Goal: Task Accomplishment & Management: Use online tool/utility

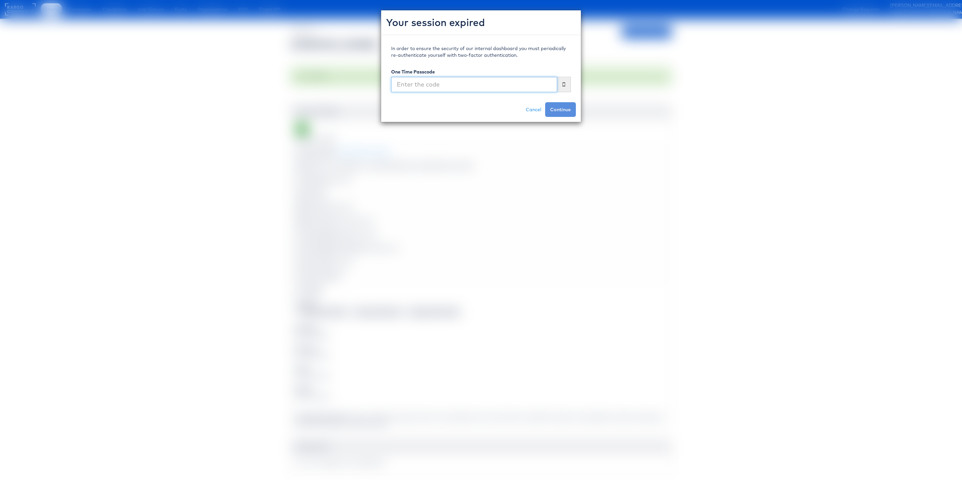
click at [499, 91] on input "text" at bounding box center [474, 84] width 166 height 15
type input "341373"
click at [545, 102] on button "Continue" at bounding box center [560, 109] width 31 height 15
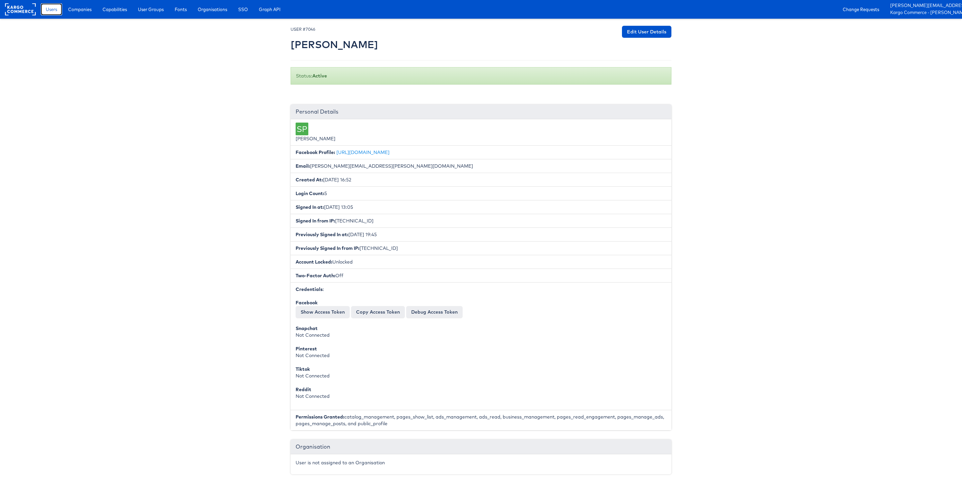
click at [54, 10] on span "Users" at bounding box center [51, 9] width 11 height 7
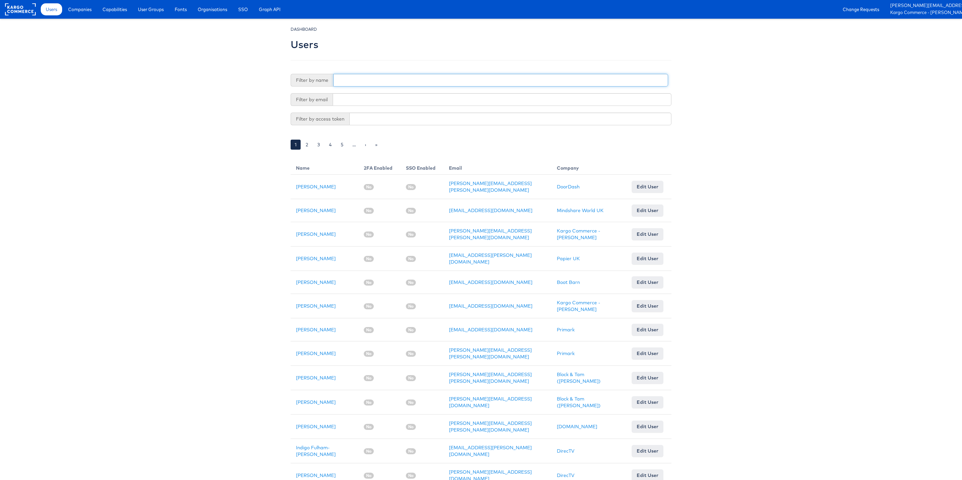
click at [356, 87] on div "Filter by name" at bounding box center [480, 80] width 378 height 13
type input "Zane"
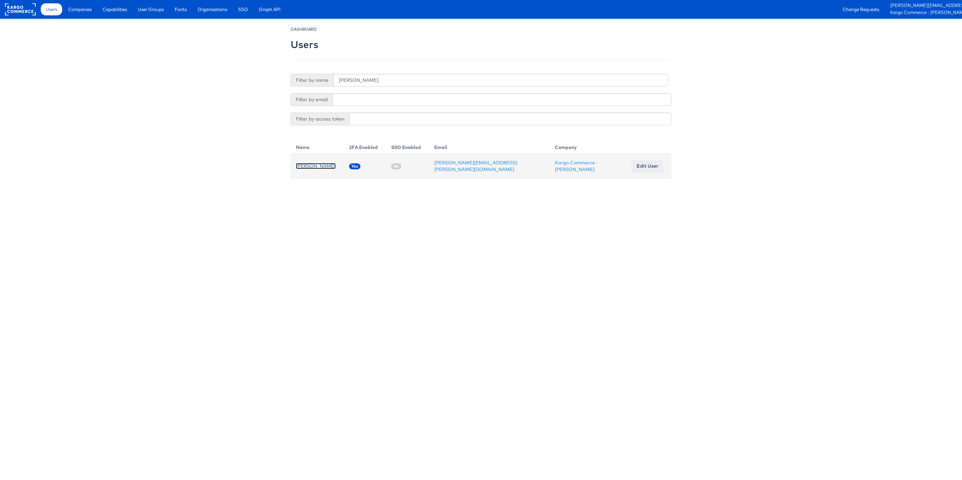
click at [324, 165] on link "Zane Ruttenberg" at bounding box center [316, 166] width 40 height 6
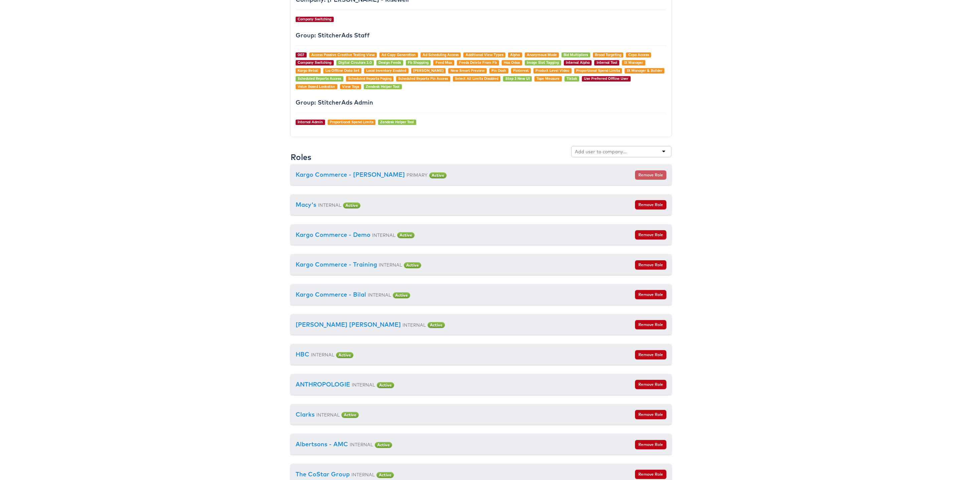
scroll to position [640, 0]
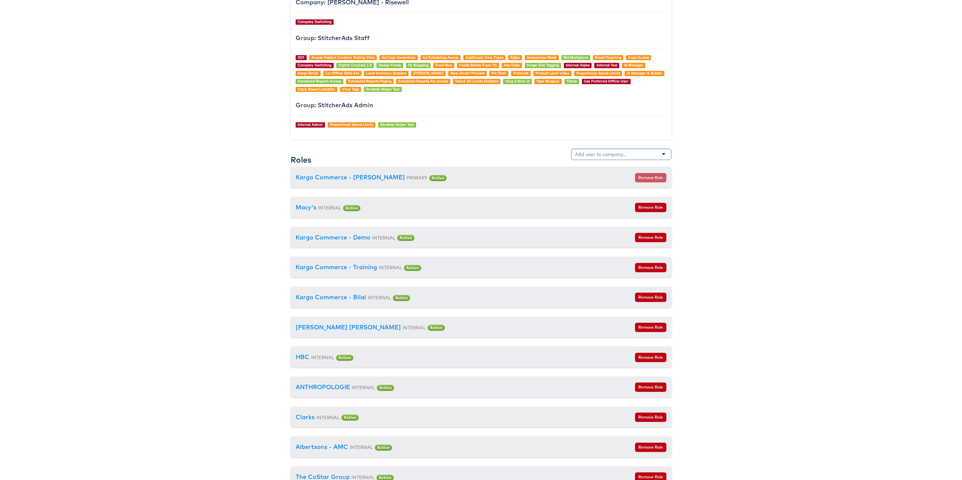
click at [588, 153] on div at bounding box center [621, 154] width 100 height 11
type input "[PERSON_NAME]"
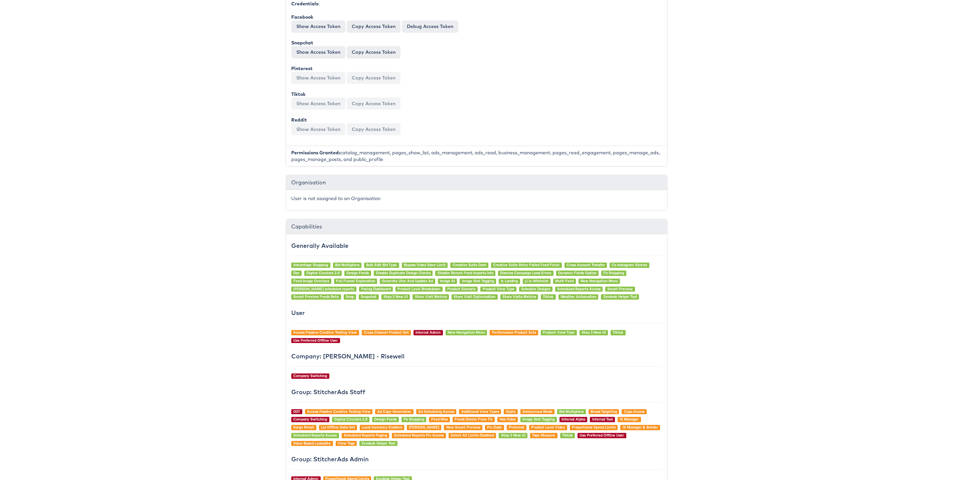
scroll to position [0, 4]
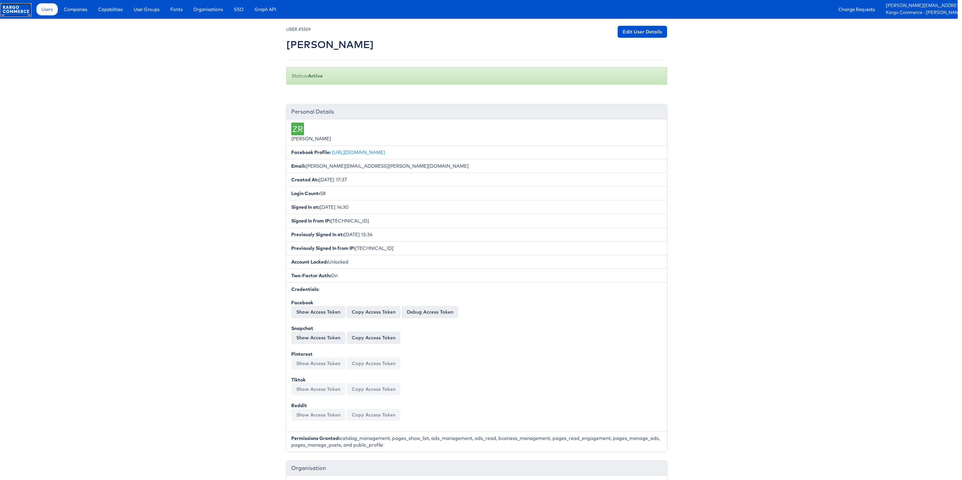
click at [8, 7] on rect at bounding box center [16, 9] width 31 height 12
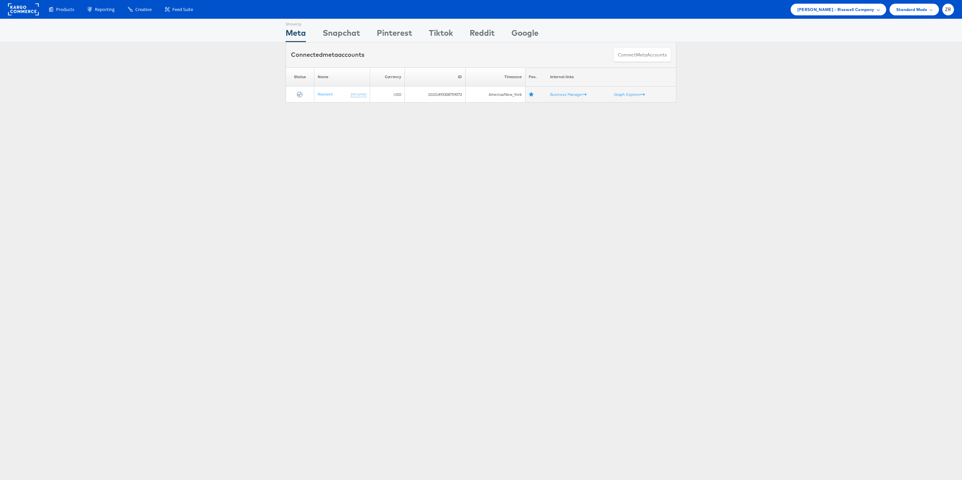
click at [875, 8] on div "[PERSON_NAME] - Risewell Company" at bounding box center [839, 9] width 82 height 7
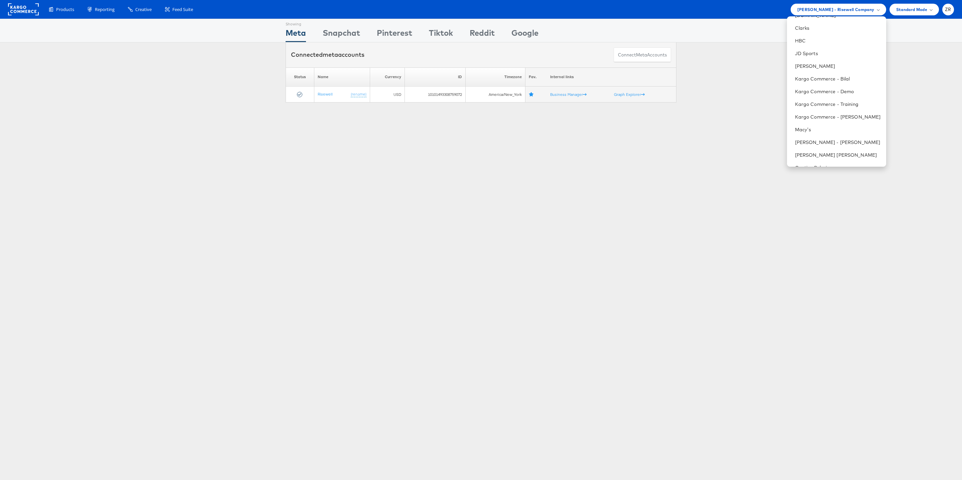
scroll to position [155, 0]
click at [804, 70] on link "[PERSON_NAME]" at bounding box center [838, 73] width 86 height 7
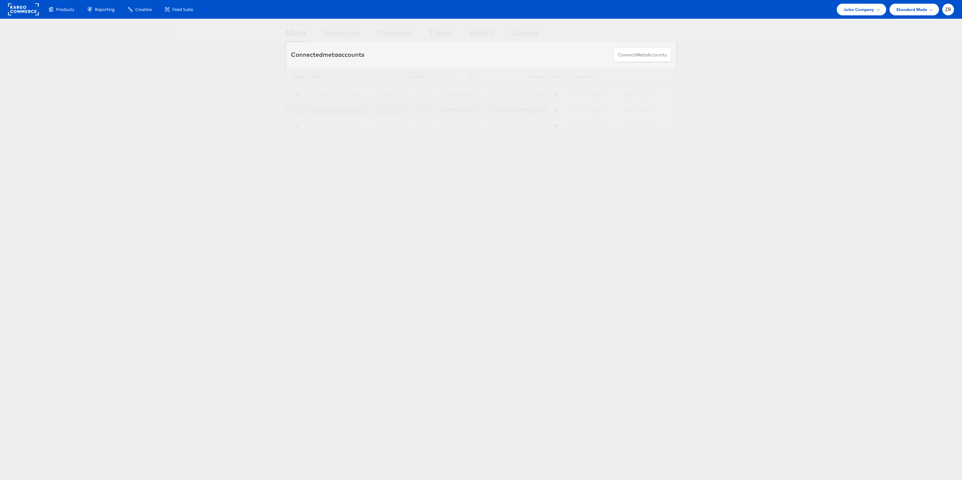
click at [351, 109] on link "[PERSON_NAME] & BE - Trafic" at bounding box center [338, 109] width 50 height 5
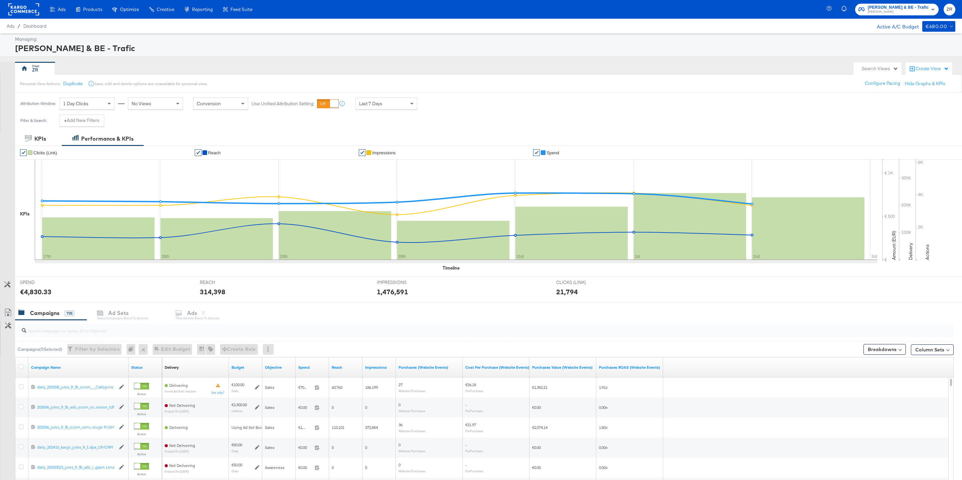
drag, startPoint x: 97, startPoint y: 340, endPoint x: 97, endPoint y: 335, distance: 4.0
click at [97, 339] on div at bounding box center [486, 331] width 936 height 16
click at [97, 334] on input "search" at bounding box center [445, 327] width 839 height 13
paste input "Campaign ID: 6564537487981"
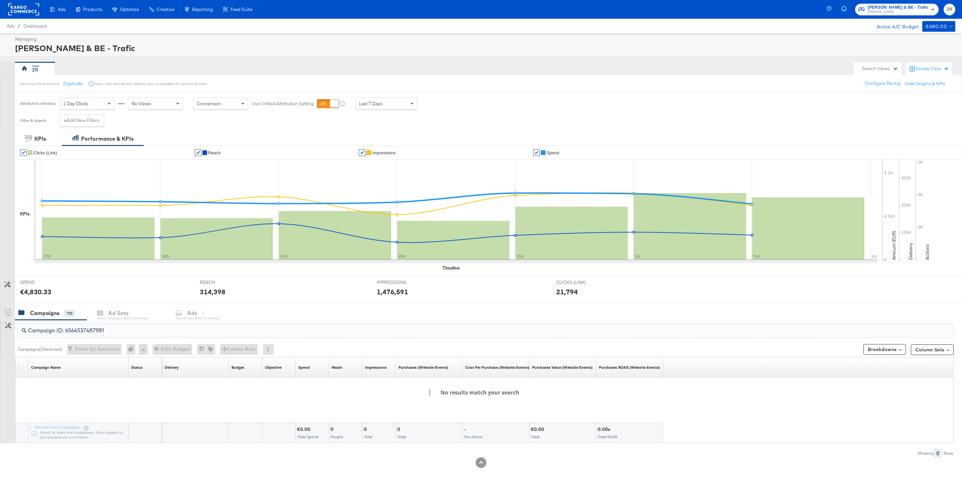
drag, startPoint x: 67, startPoint y: 333, endPoint x: 67, endPoint y: 317, distance: 15.7
click at [67, 317] on div "KPIs Performance & KPIs Customize KPIs ✔ Clicks (Link) ✔ Reach ✔ Impressions ✔ …" at bounding box center [481, 309] width 962 height 355
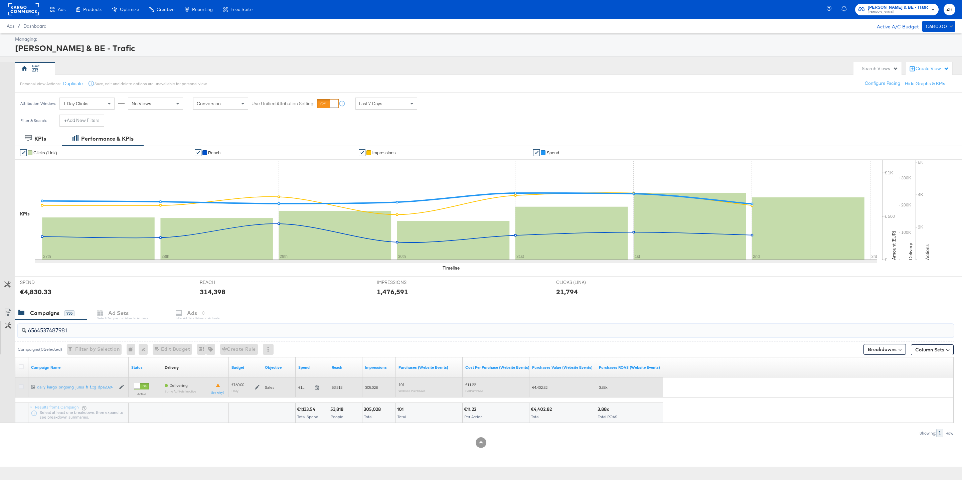
type input "6564537487981"
click at [21, 389] on icon at bounding box center [21, 386] width 5 height 5
click at [0, 0] on input "checkbox" at bounding box center [0, 0] width 0 height 0
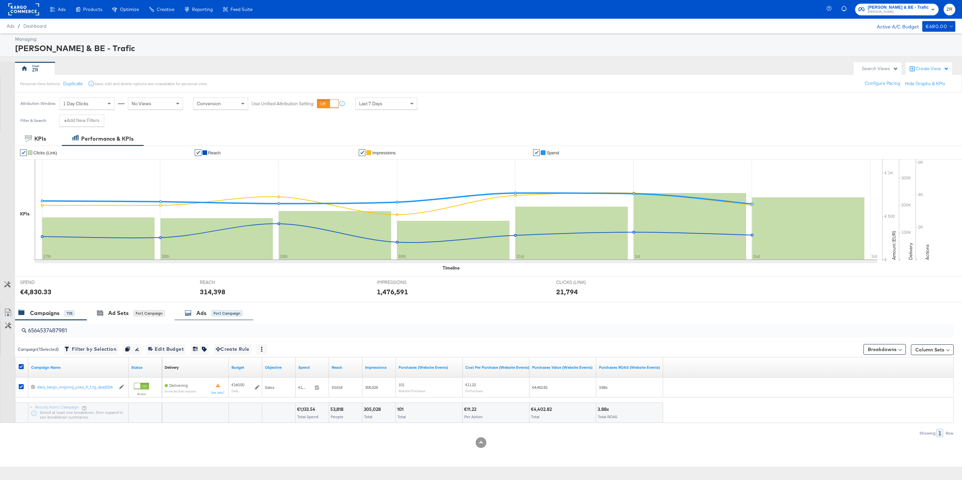
click at [205, 313] on div "Ads" at bounding box center [201, 313] width 10 height 8
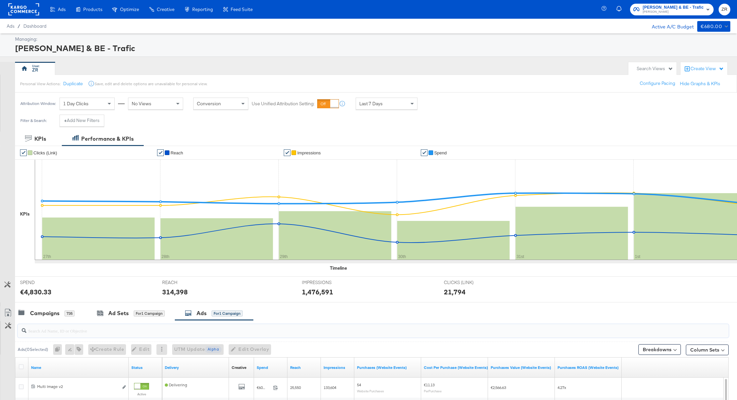
click at [56, 331] on input "search" at bounding box center [344, 327] width 636 height 13
paste input "6564538767581"
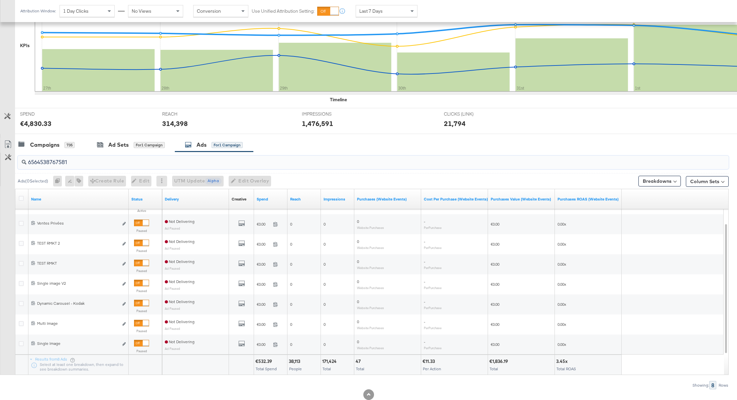
scroll to position [186, 0]
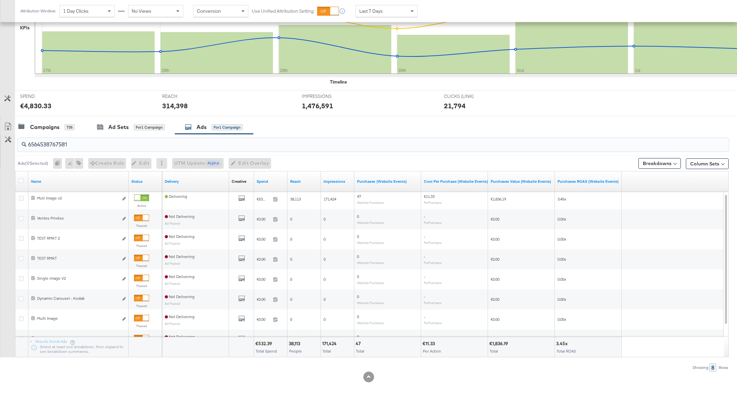
click at [112, 146] on input "6564538767581" at bounding box center [344, 141] width 636 height 13
type input "6564538767581"
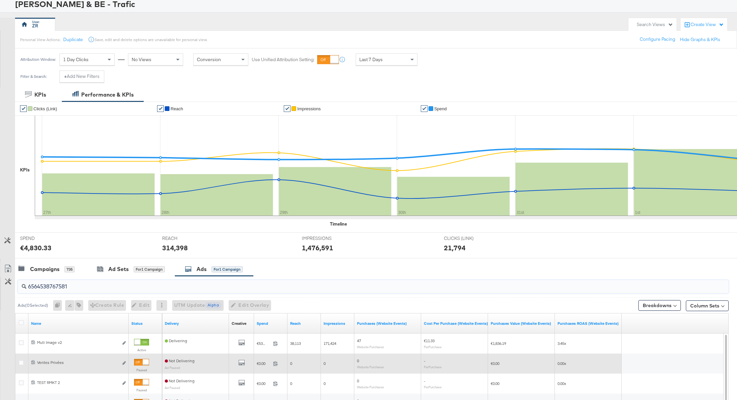
scroll to position [127, 0]
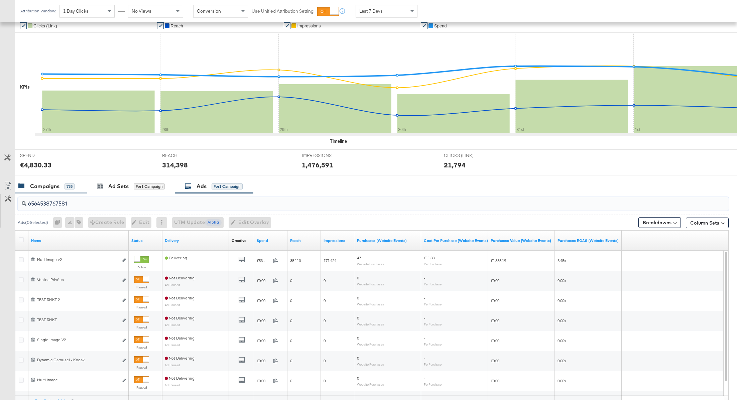
click at [55, 190] on div "Campaigns 735" at bounding box center [51, 186] width 72 height 14
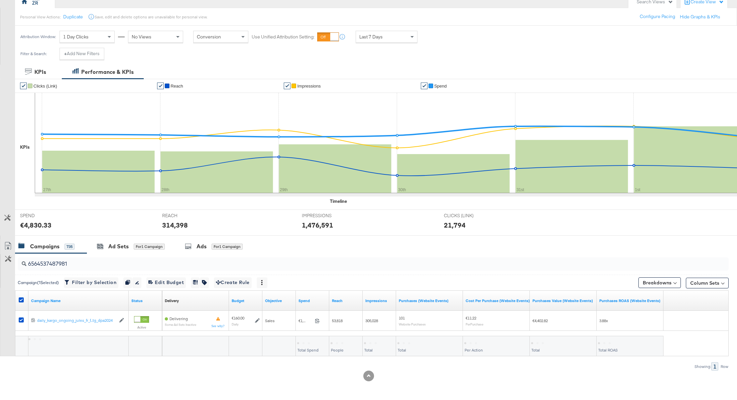
scroll to position [66, 0]
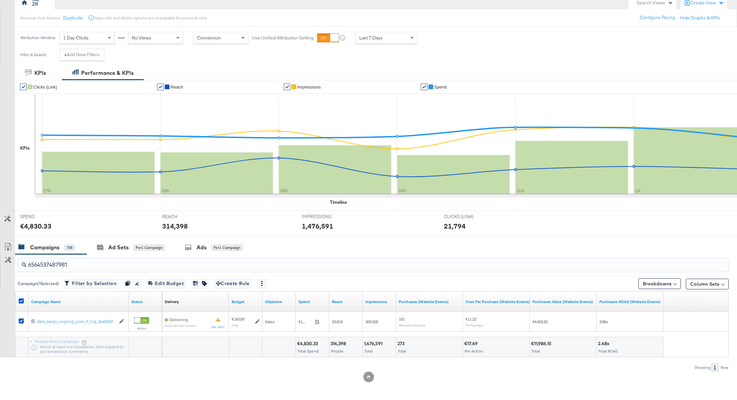
click at [48, 265] on input "6564537487981" at bounding box center [344, 262] width 636 height 13
paste input "87675"
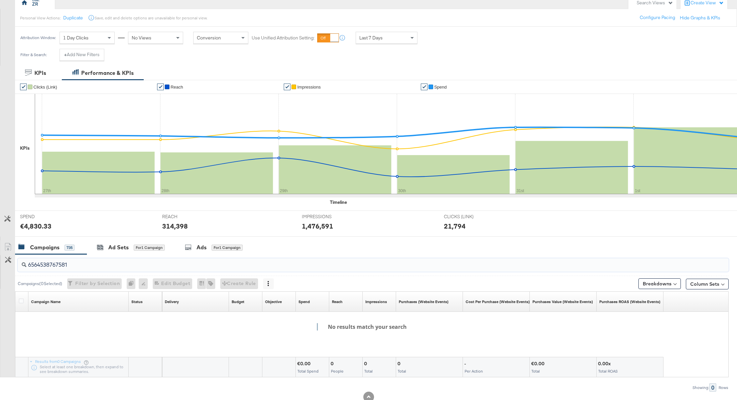
scroll to position [86, 0]
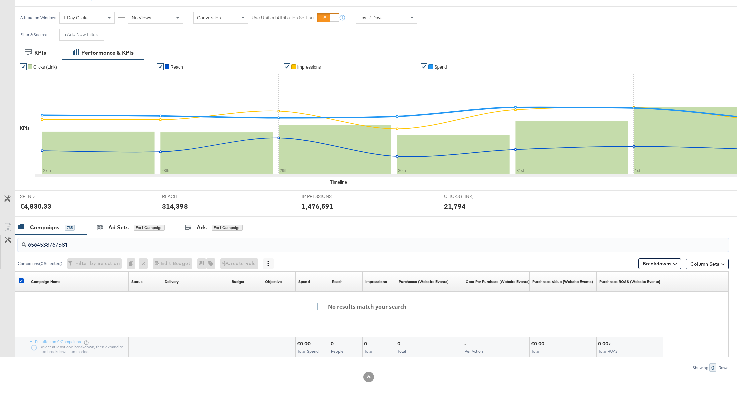
type input "6564537487981"
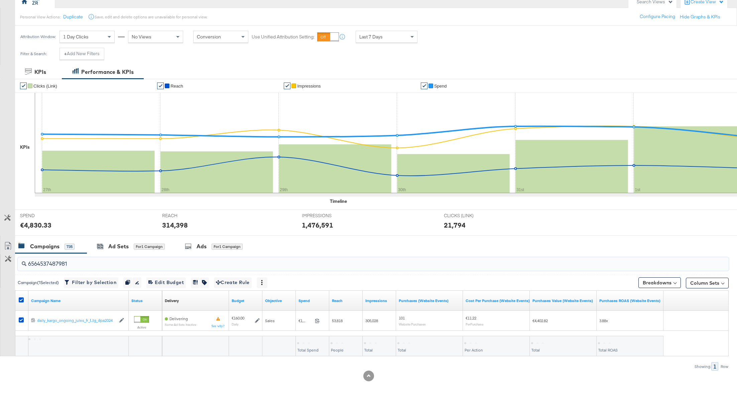
scroll to position [66, 0]
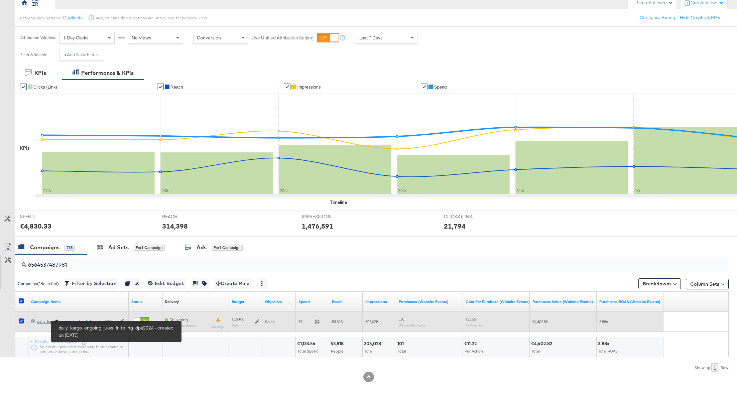
click at [81, 320] on div "daily_kargo_ongoing_jules_fr_fb_rtg_dpa2024 daily_kargo_ongoing_jules_fr_f...tg…" at bounding box center [76, 321] width 79 height 5
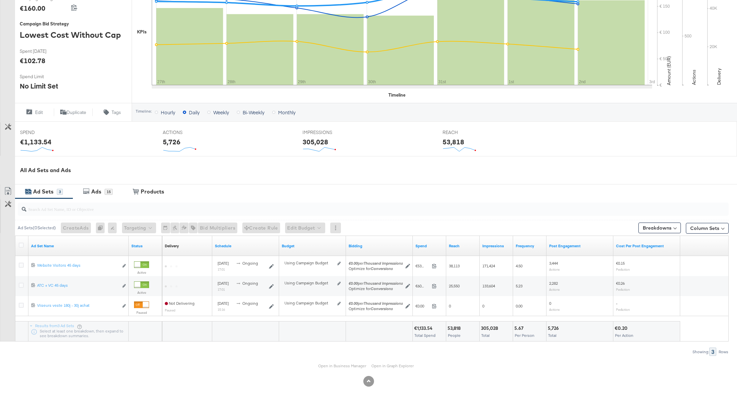
scroll to position [150, 0]
click at [59, 212] on div at bounding box center [373, 207] width 711 height 13
paste input "6564538767581"
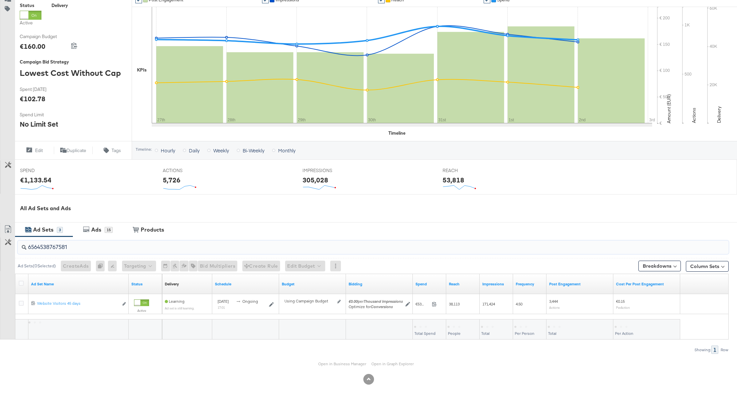
scroll to position [110, 0]
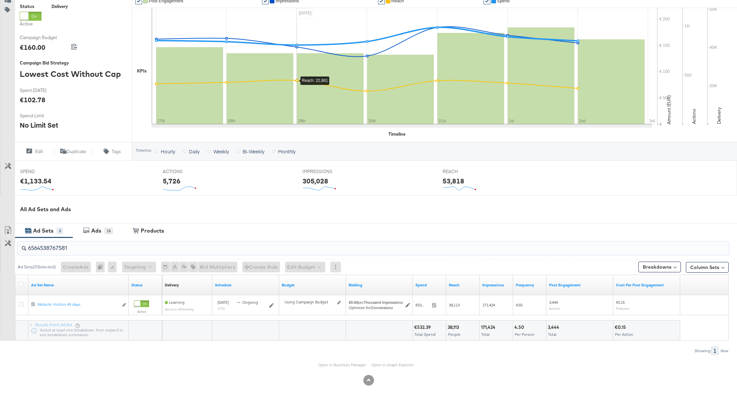
type input "6564538767581"
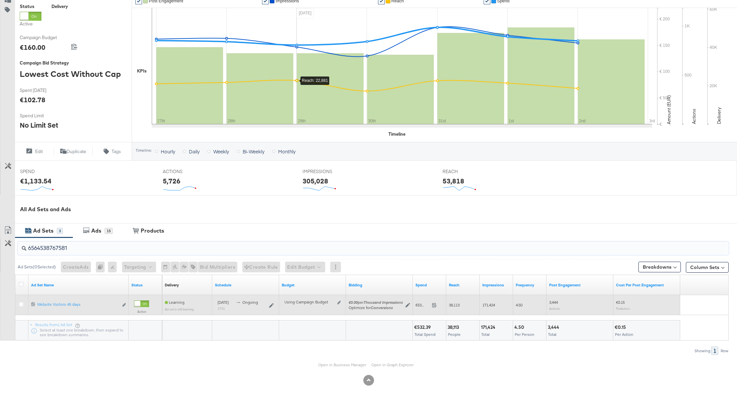
click at [123, 300] on div "6564538767581 Website Visitors 45 days Website Visitors 45 days Edit ad set" at bounding box center [78, 305] width 100 height 12
click at [123, 302] on button "Edit ad set" at bounding box center [124, 305] width 4 height 7
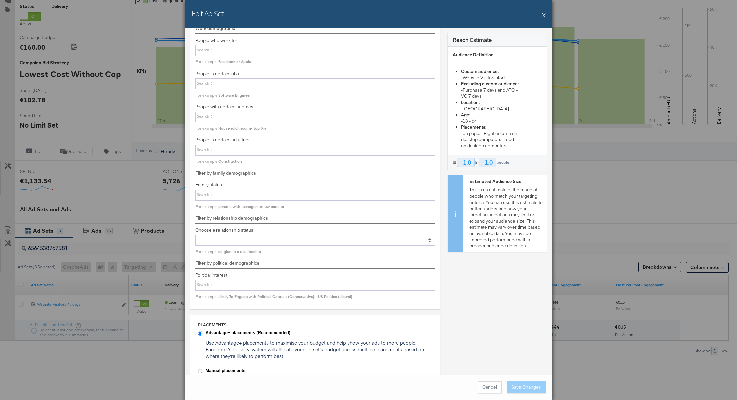
scroll to position [543, 0]
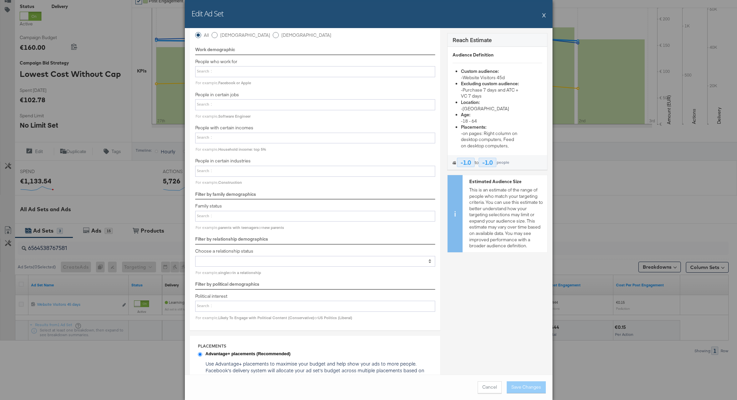
click at [544, 17] on button "X" at bounding box center [544, 14] width 4 height 13
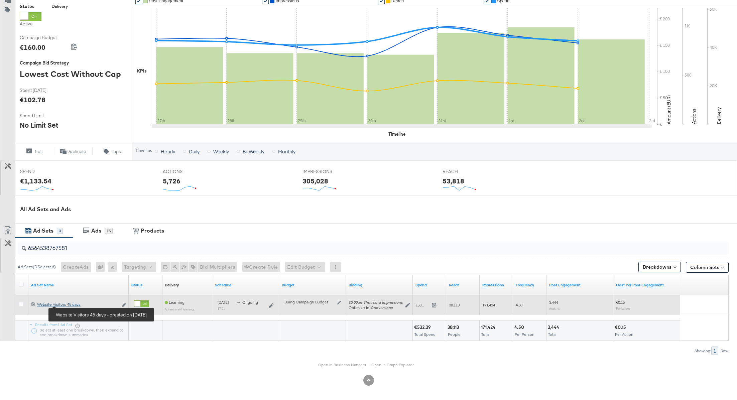
click at [71, 304] on div "Website Visitors 45 days Website Visitors 45 days" at bounding box center [77, 304] width 81 height 5
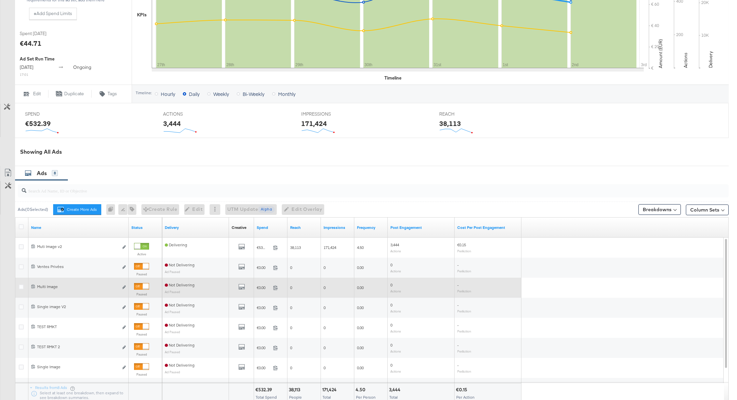
scroll to position [179, 0]
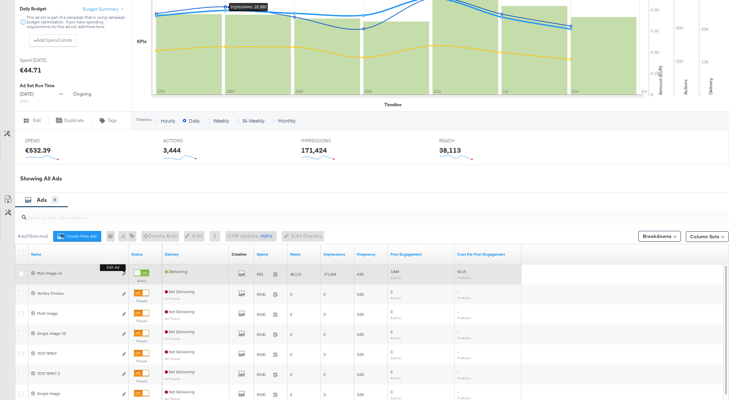
click at [125, 270] on b "Edit ad" at bounding box center [113, 267] width 26 height 7
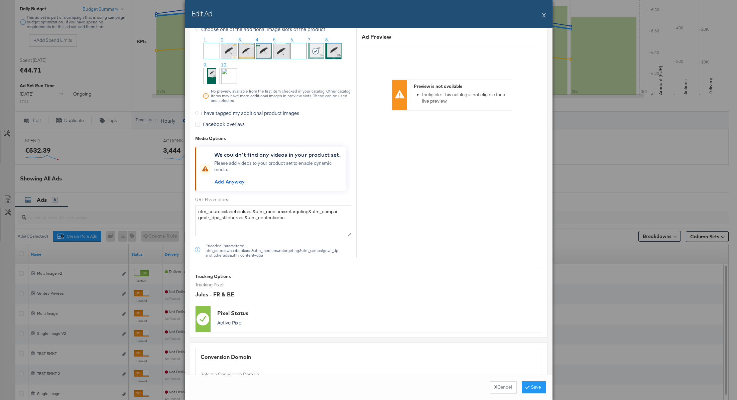
scroll to position [727, 0]
click at [198, 113] on label "I have tagged my additional product images" at bounding box center [248, 114] width 107 height 10
click at [0, 0] on input "I have tagged my additional product images" at bounding box center [0, 0] width 0 height 0
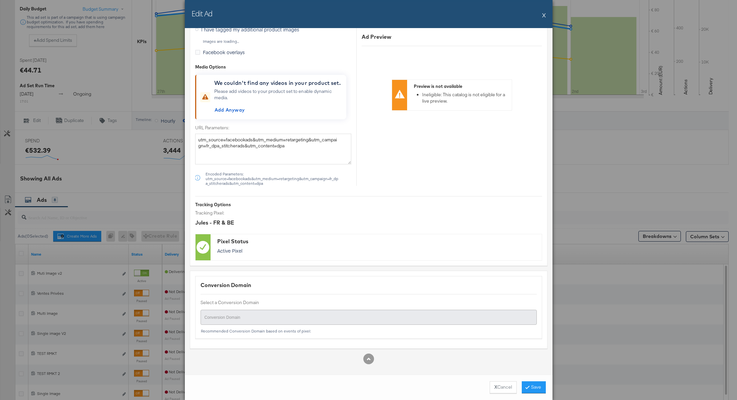
scroll to position [632, 0]
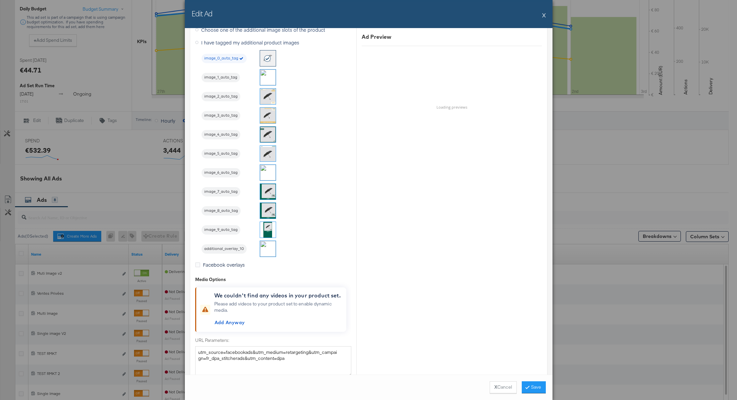
click at [270, 189] on img at bounding box center [268, 192] width 16 height 16
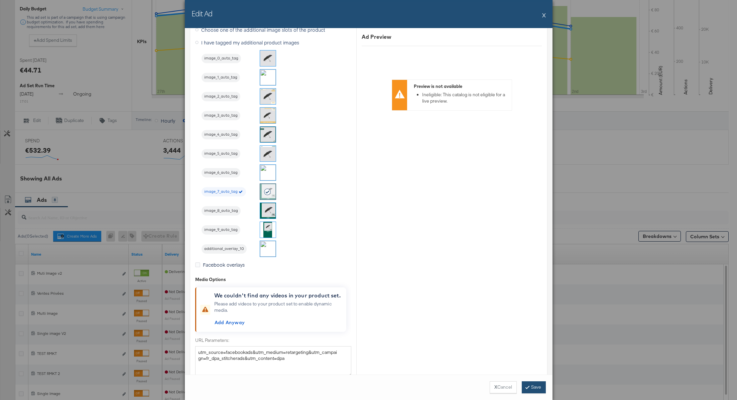
click at [535, 388] on button "Save" at bounding box center [534, 387] width 24 height 12
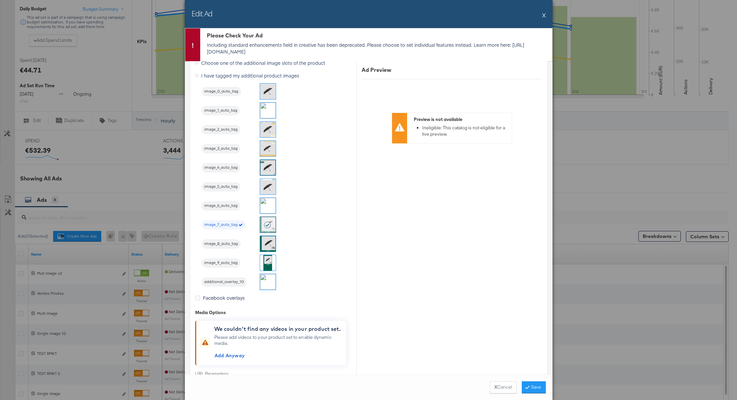
drag, startPoint x: 206, startPoint y: 35, endPoint x: 284, endPoint y: 53, distance: 79.9
click at [284, 53] on div "Please Check Your Ad Including standard enhancements field in creative has been…" at bounding box center [376, 44] width 352 height 33
copy div "Please Check Your Ad Including standard enhancements field in creative has been…"
click at [544, 16] on button "X" at bounding box center [544, 14] width 4 height 13
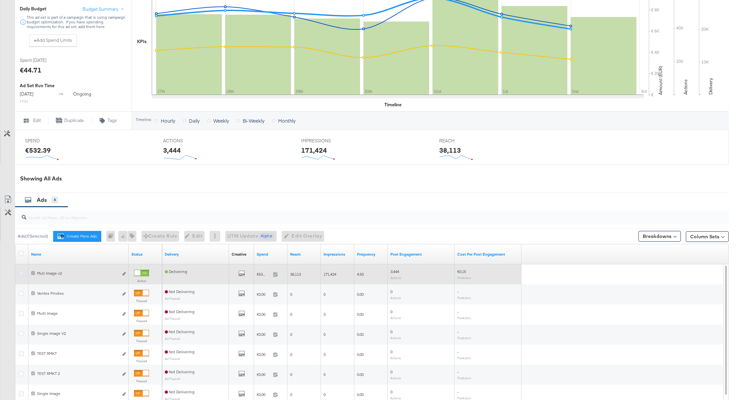
click at [21, 271] on icon at bounding box center [21, 273] width 5 height 5
click at [0, 0] on input "checkbox" at bounding box center [0, 0] width 0 height 0
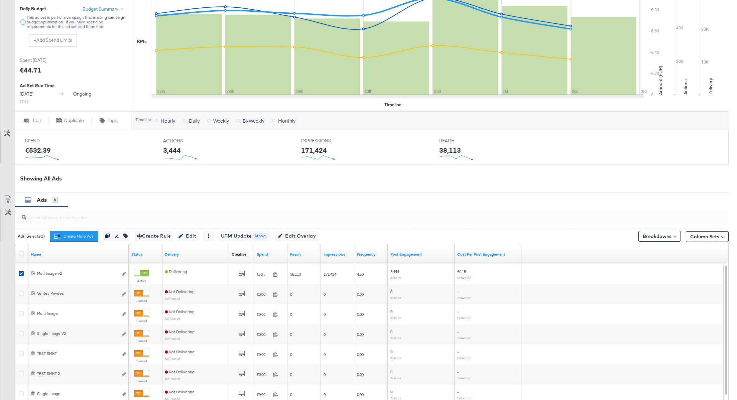
click at [41, 199] on span "Ads" at bounding box center [42, 199] width 10 height 7
click at [195, 235] on span "Edit" at bounding box center [188, 236] width 16 height 8
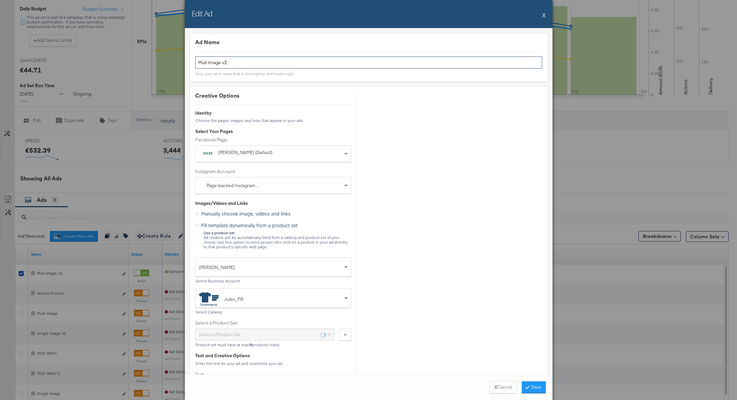
click at [237, 63] on input "Muti Image v2" at bounding box center [368, 62] width 347 height 12
click at [544, 17] on button "X" at bounding box center [544, 14] width 4 height 13
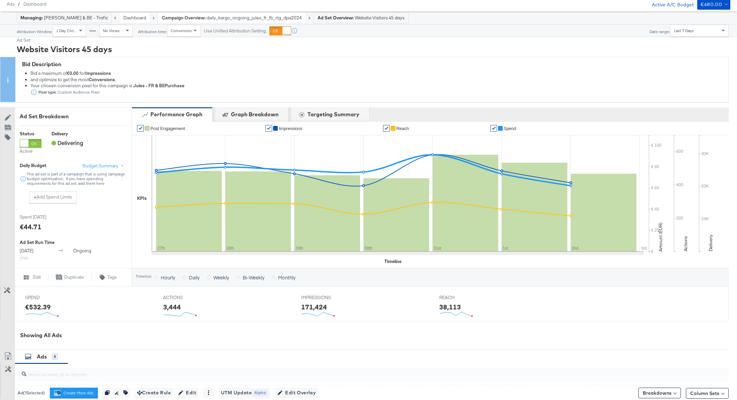
scroll to position [0, 0]
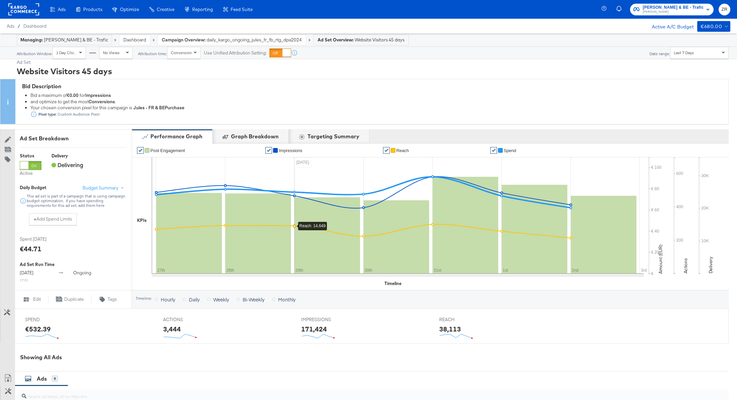
click at [325, 233] on rect at bounding box center [326, 235] width 65 height 77
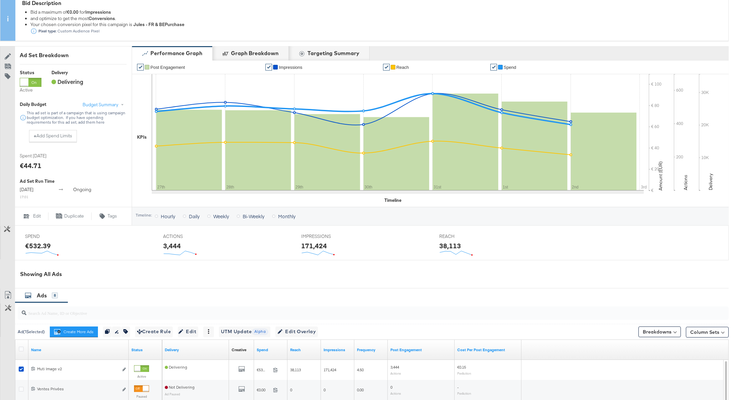
scroll to position [268, 0]
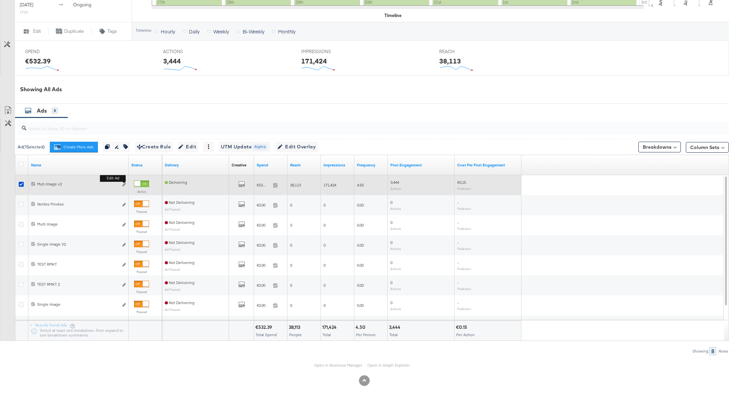
click at [124, 181] on b "Edit ad" at bounding box center [113, 178] width 26 height 7
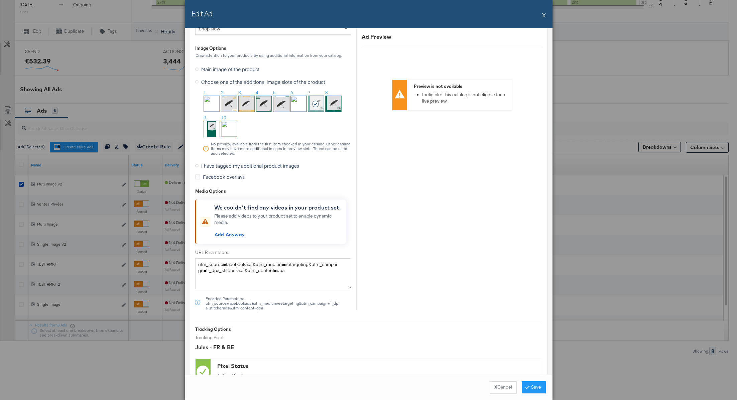
scroll to position [677, 0]
click at [198, 162] on icon at bounding box center [196, 163] width 3 height 3
click at [0, 0] on input "I have tagged my additional product images" at bounding box center [0, 0] width 0 height 0
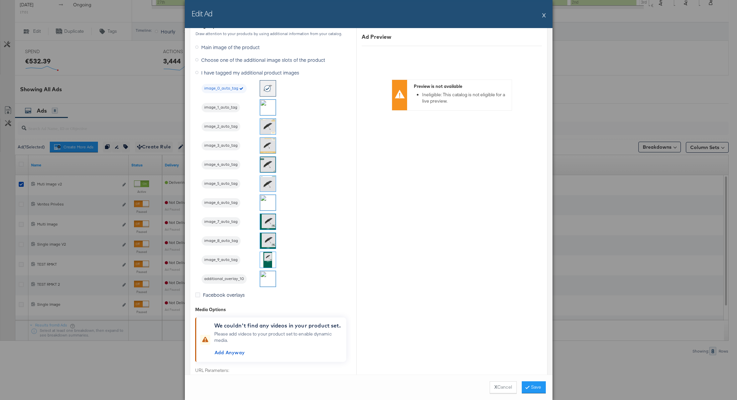
scroll to position [605, 0]
